Goal: Task Accomplishment & Management: Use online tool/utility

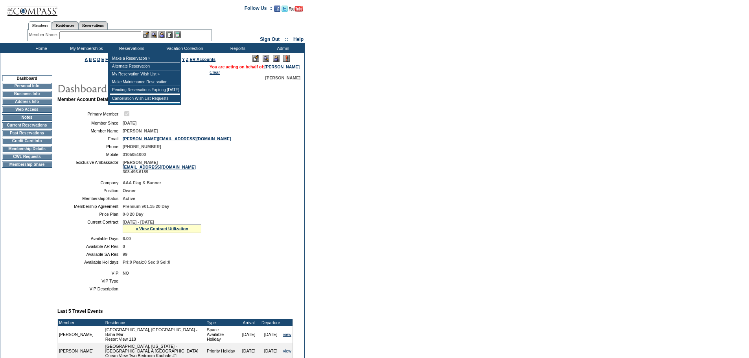
click at [116, 33] on input "text" at bounding box center [100, 35] width 82 height 8
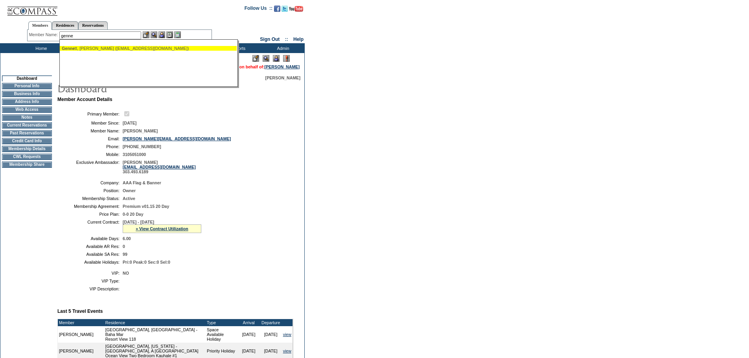
click at [121, 48] on div "Genne tt, [PERSON_NAME] ([EMAIL_ADDRESS][DOMAIN_NAME])" at bounding box center [148, 48] width 173 height 5
type input "[PERSON_NAME] ([EMAIL_ADDRESS][DOMAIN_NAME])"
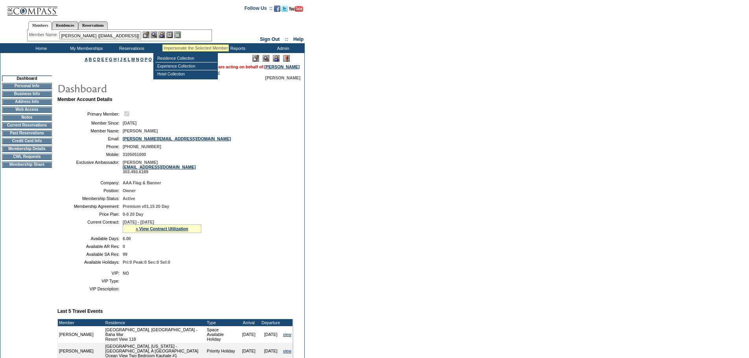
click at [162, 35] on img at bounding box center [161, 34] width 7 height 7
click at [154, 35] on img at bounding box center [154, 34] width 7 height 7
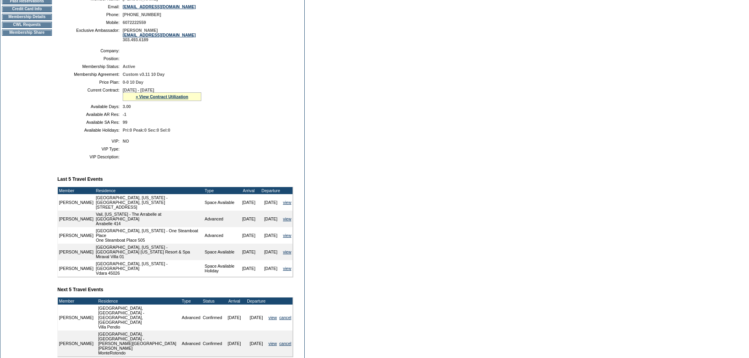
scroll to position [118, 0]
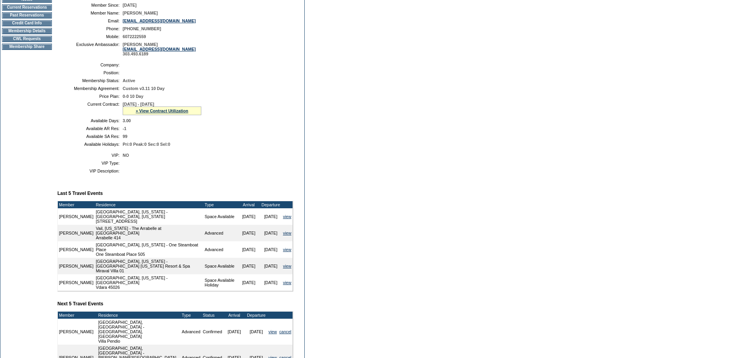
click at [37, 34] on td "Membership Details" at bounding box center [27, 31] width 50 height 6
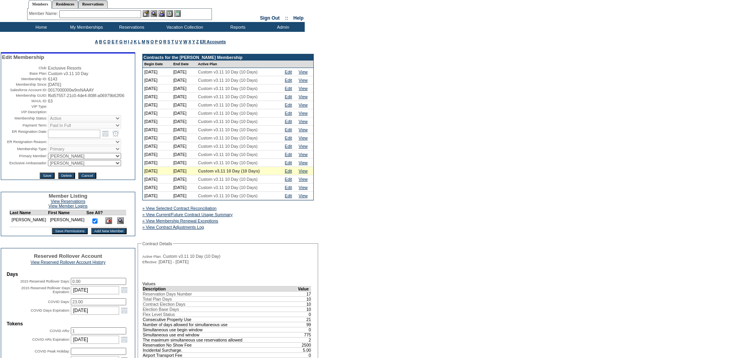
scroll to position [39, 0]
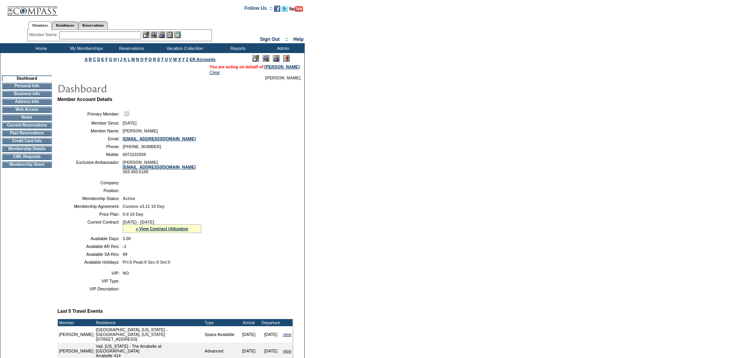
click at [101, 39] on div "Member Name: Destination or Residence: ReservationId:" at bounding box center [119, 35] width 185 height 11
click at [101, 36] on input "text" at bounding box center [100, 35] width 82 height 8
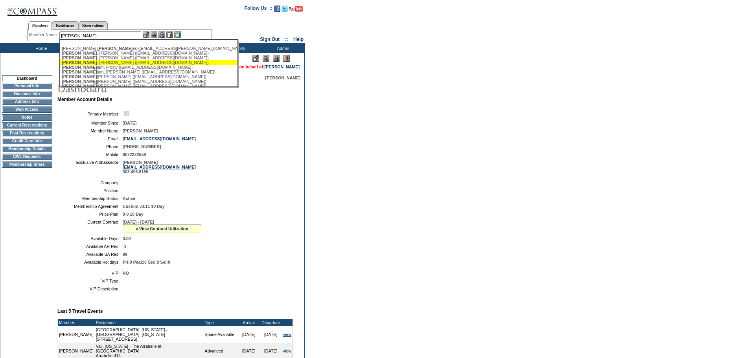
click at [83, 62] on div "Gill , Lois (loisgill923@gmail.com)" at bounding box center [148, 62] width 173 height 5
type input "Gill, Lois (loisgill923@gmail.com)"
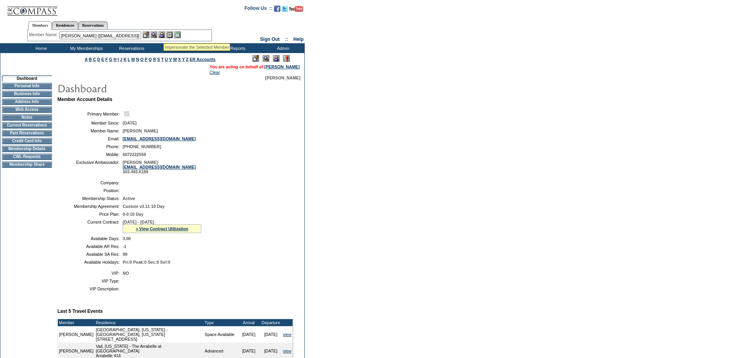
click at [163, 34] on img at bounding box center [161, 34] width 7 height 7
click at [157, 34] on img at bounding box center [154, 34] width 7 height 7
